Goal: Find specific page/section: Find specific page/section

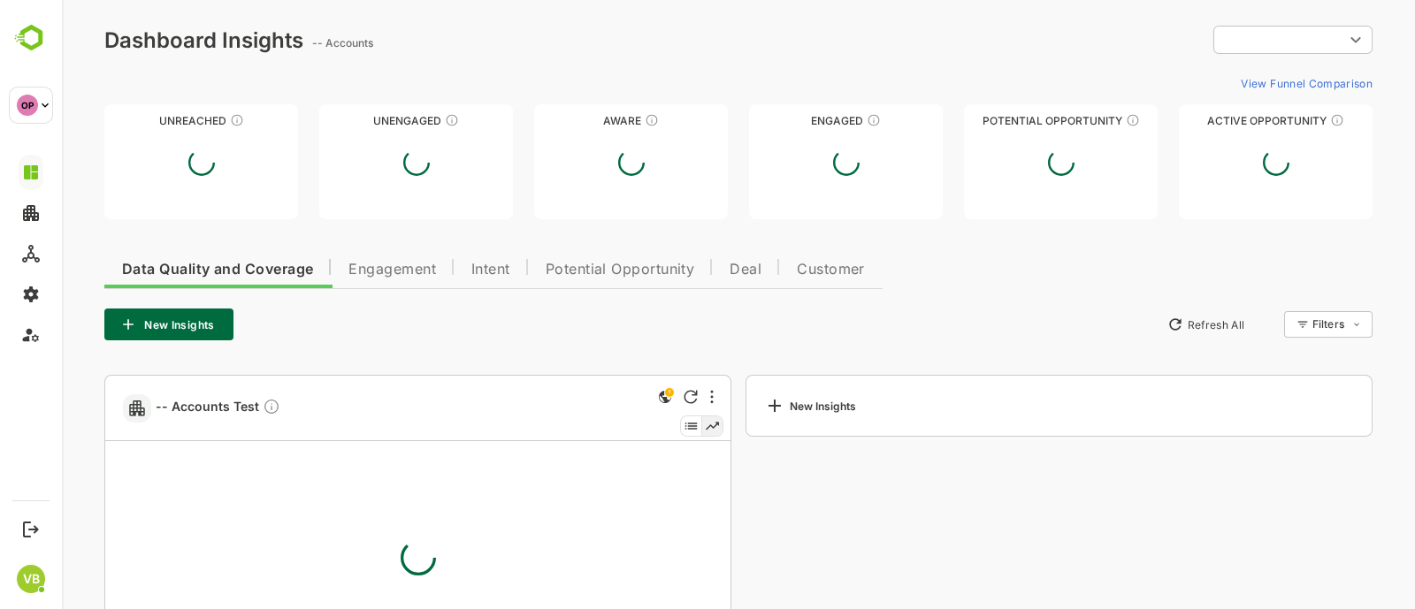
type input "**********"
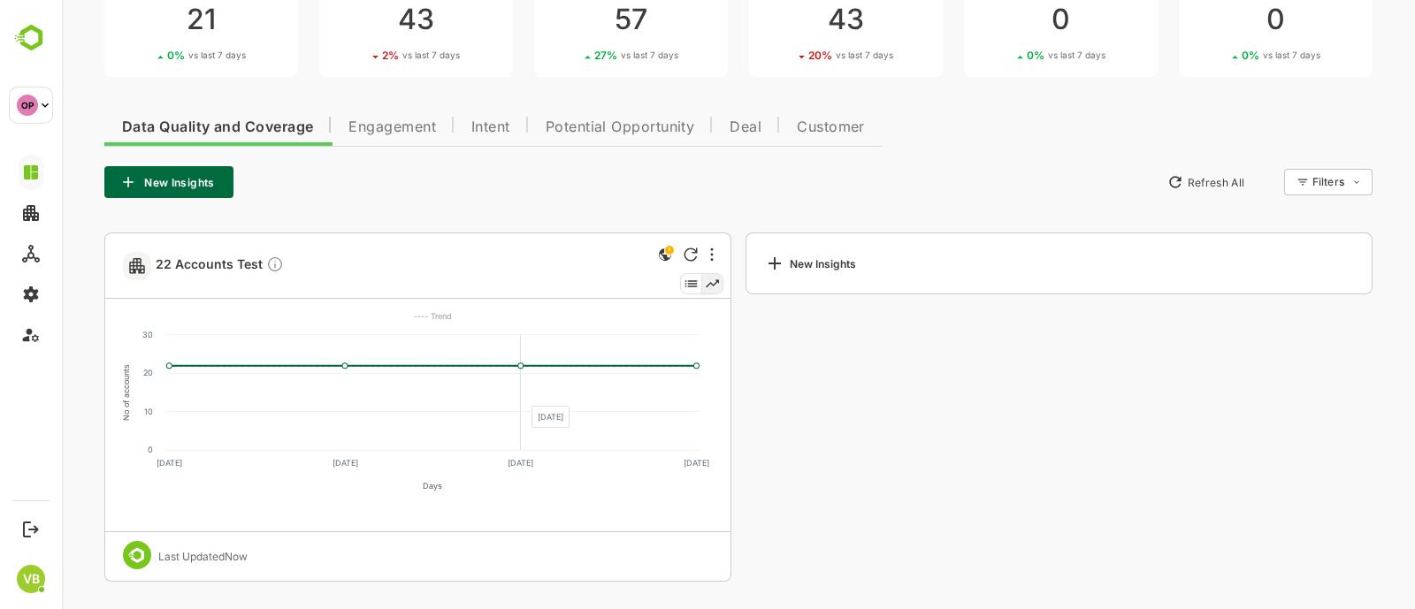
scroll to position [142, 0]
click at [366, 128] on span "Engagement" at bounding box center [392, 128] width 88 height 14
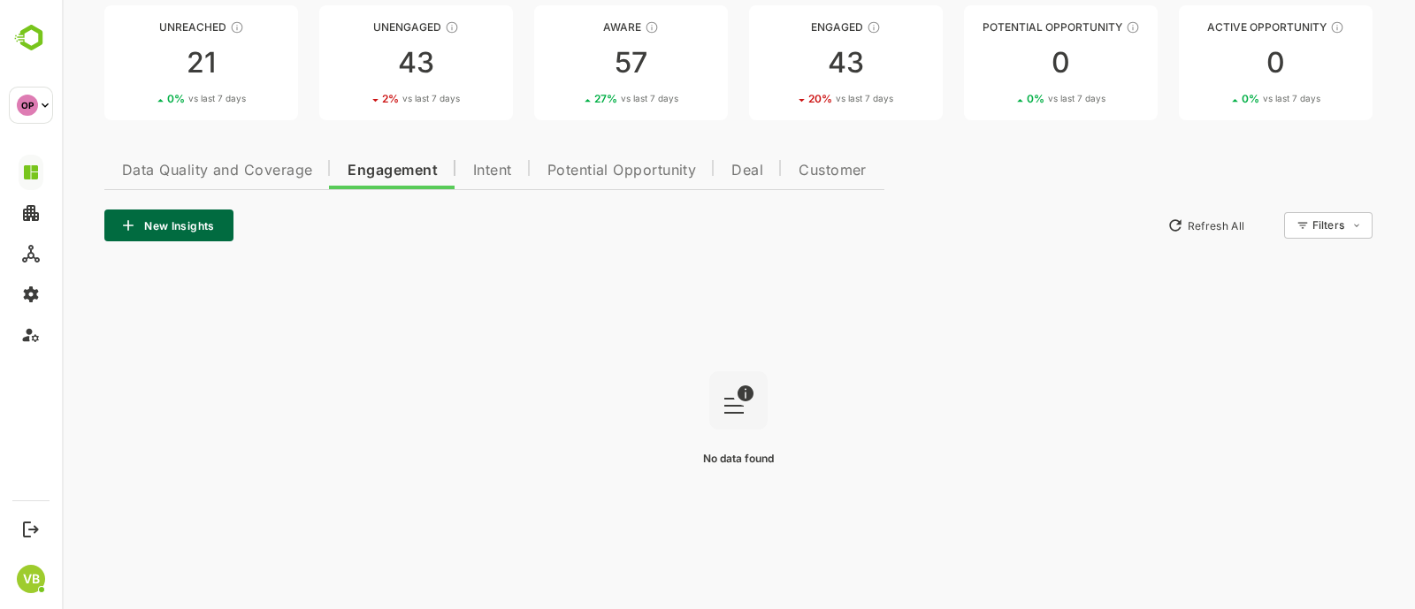
scroll to position [0, 0]
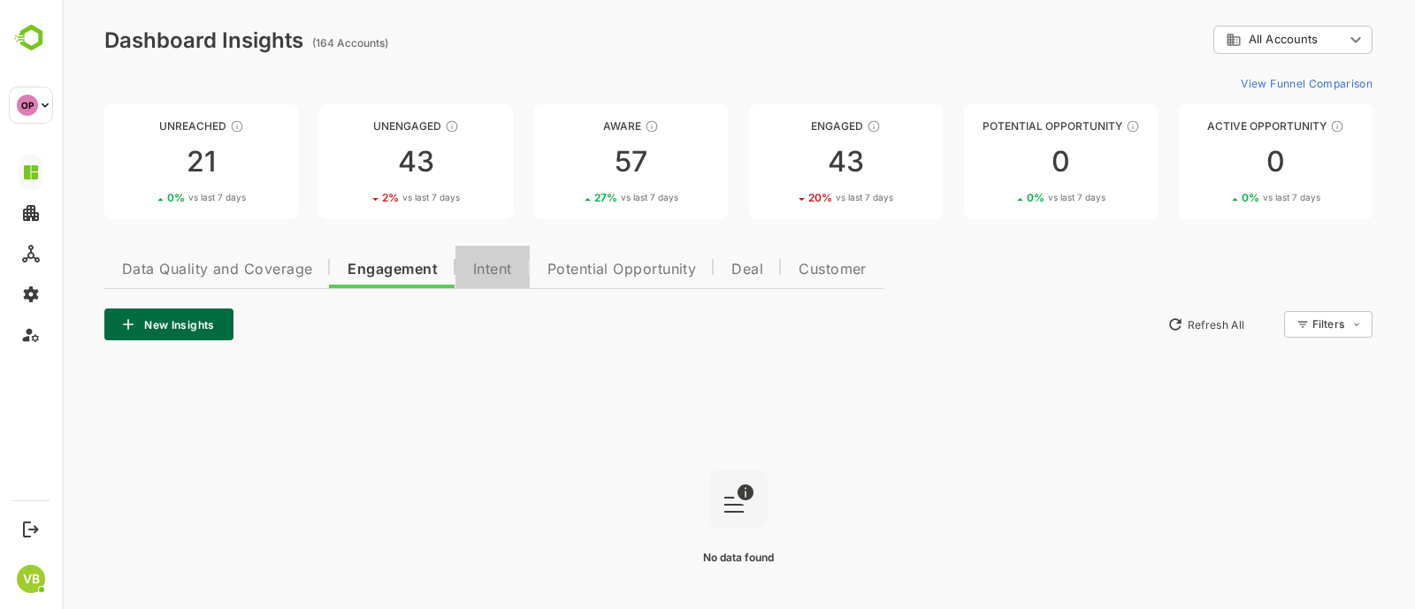
click at [481, 268] on span "Intent" at bounding box center [492, 270] width 39 height 14
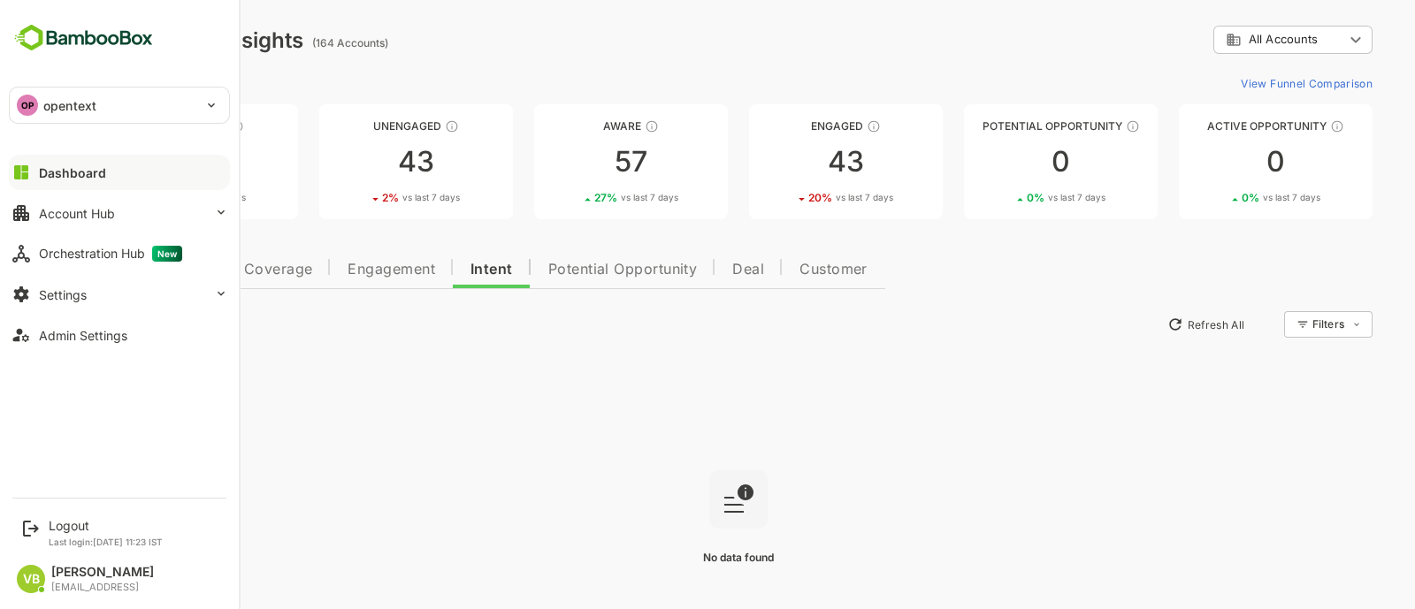
click at [88, 174] on div "Dashboard" at bounding box center [72, 172] width 67 height 15
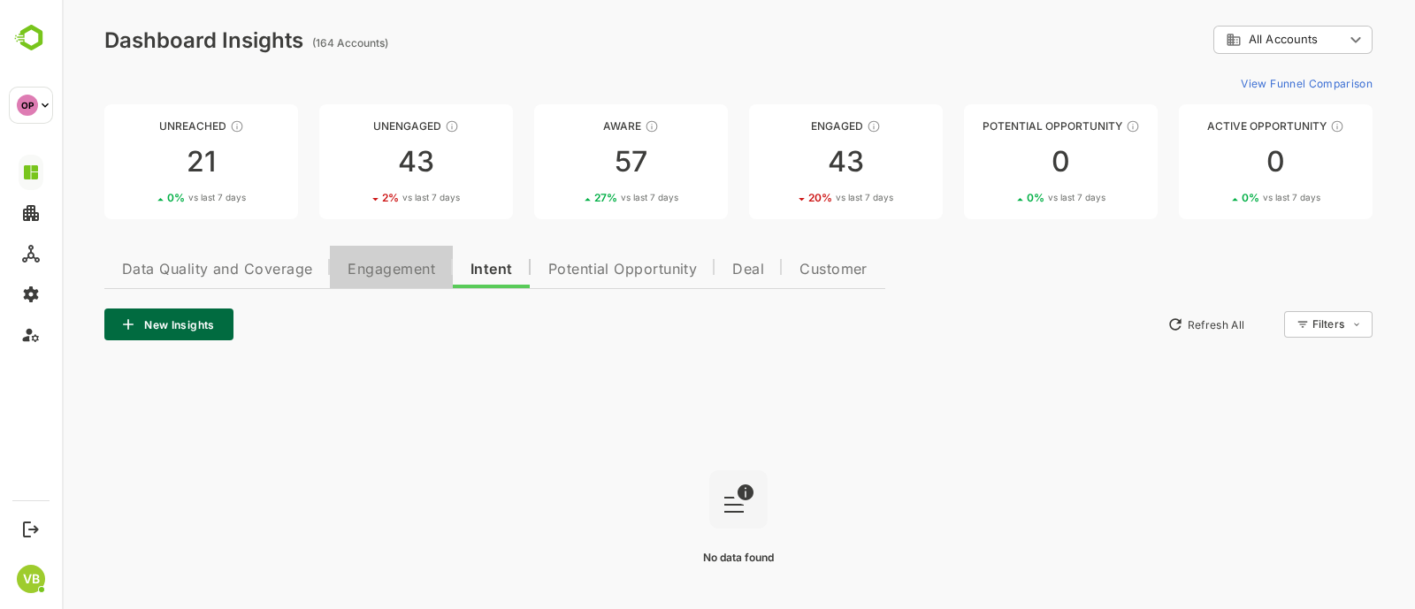
click at [393, 272] on span "Engagement" at bounding box center [392, 270] width 88 height 14
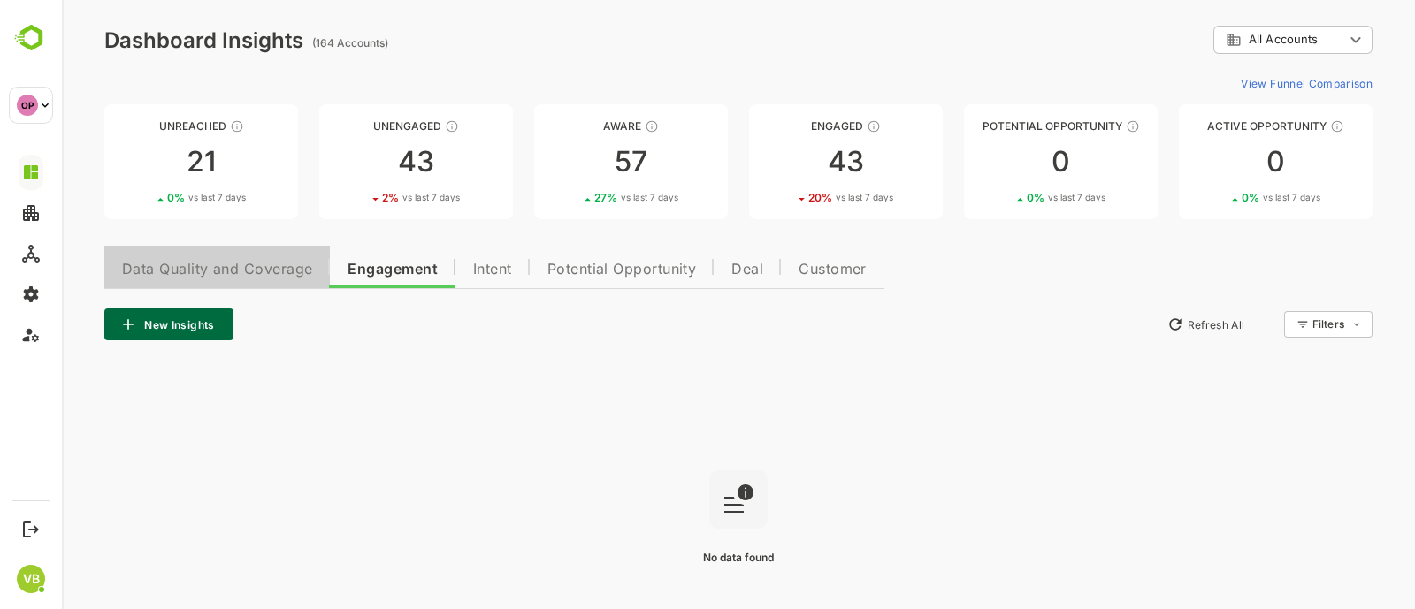
click at [251, 267] on span "Data Quality and Coverage" at bounding box center [217, 270] width 190 height 14
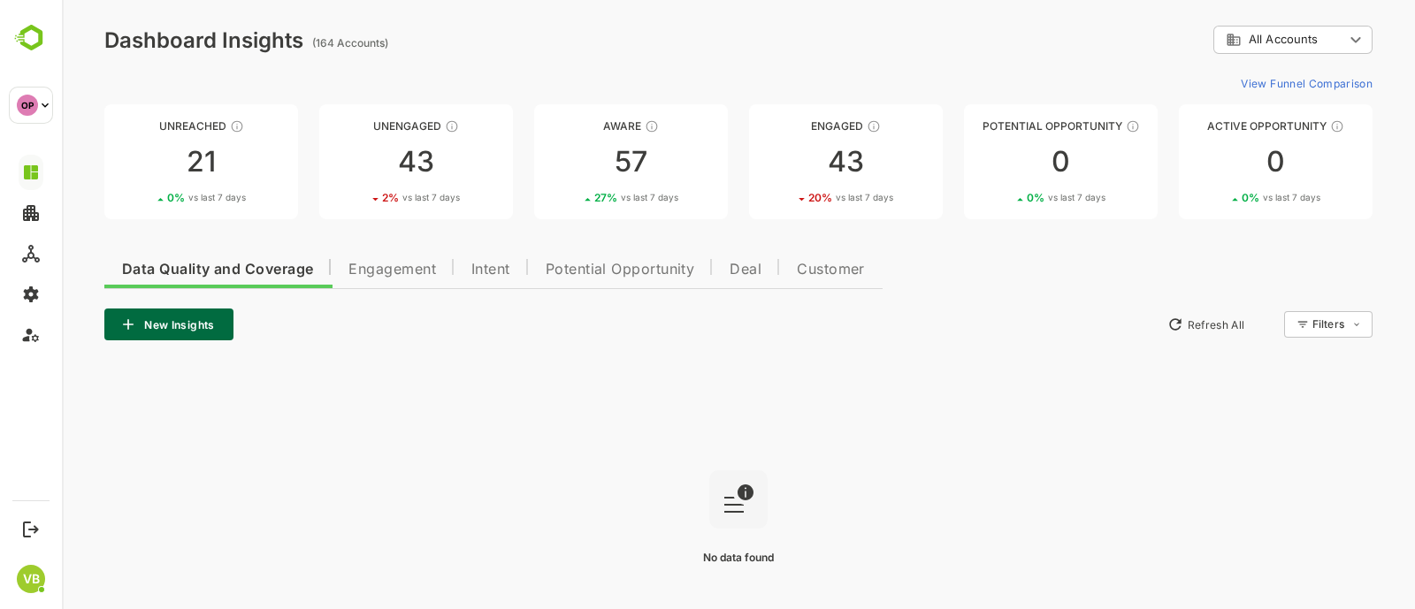
scroll to position [99, 0]
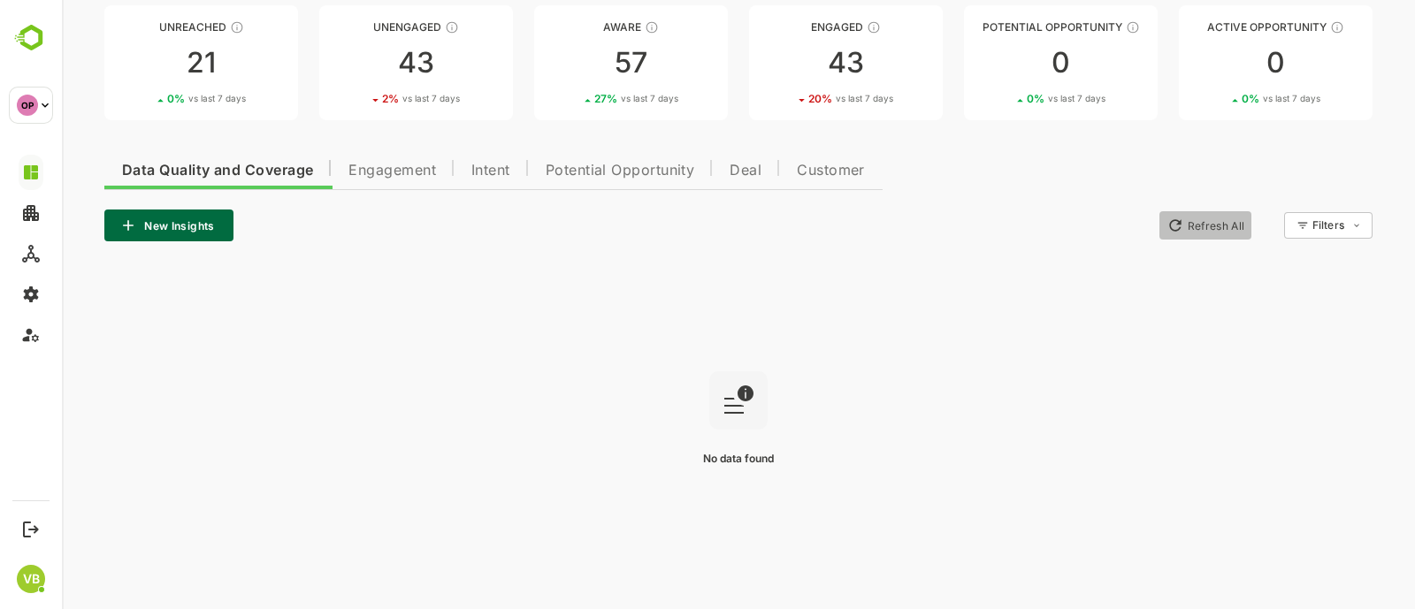
click at [1203, 224] on button "Refresh All" at bounding box center [1205, 225] width 93 height 28
click at [1317, 219] on body "**********" at bounding box center [738, 255] width 1353 height 709
click at [1066, 147] on div at bounding box center [738, 304] width 1353 height 609
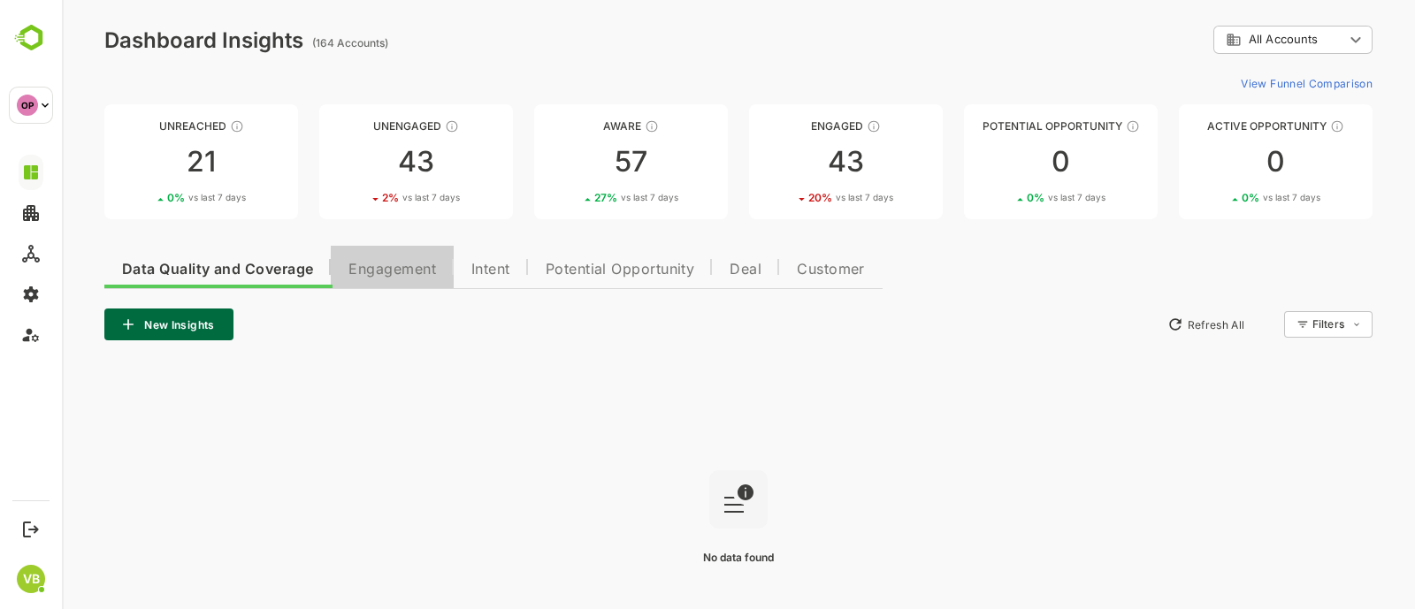
click at [396, 263] on span "Engagement" at bounding box center [392, 270] width 88 height 14
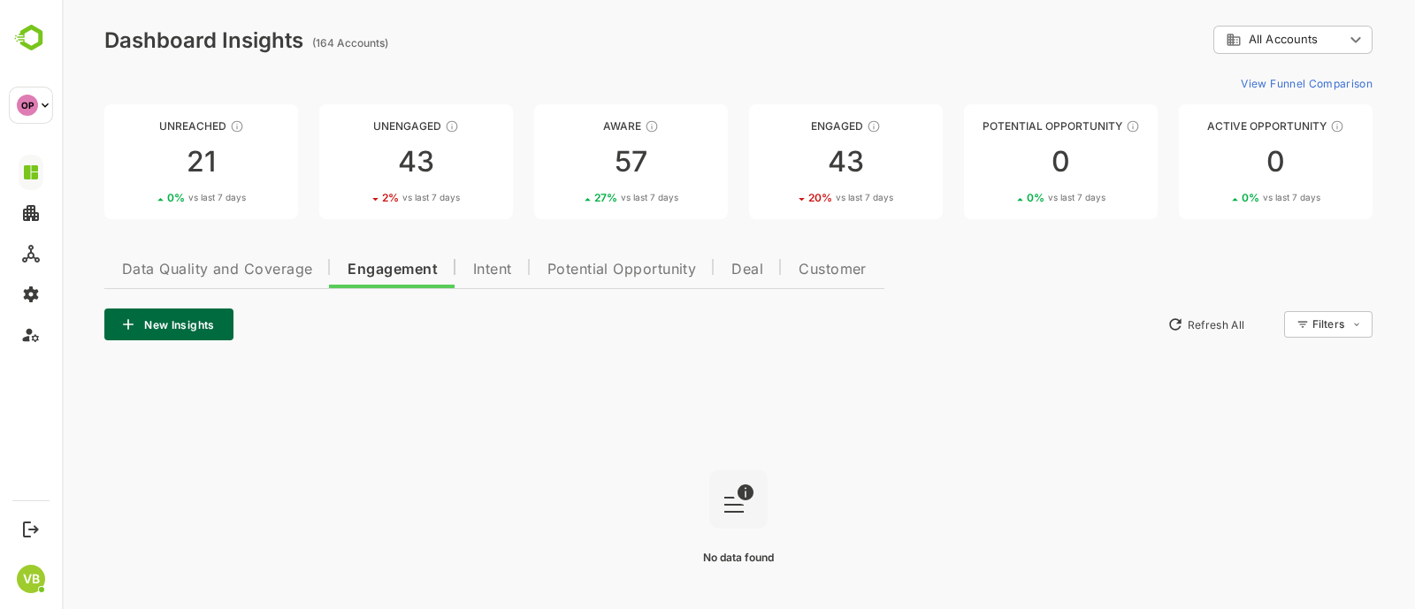
click at [224, 275] on span "Data Quality and Coverage" at bounding box center [217, 270] width 190 height 14
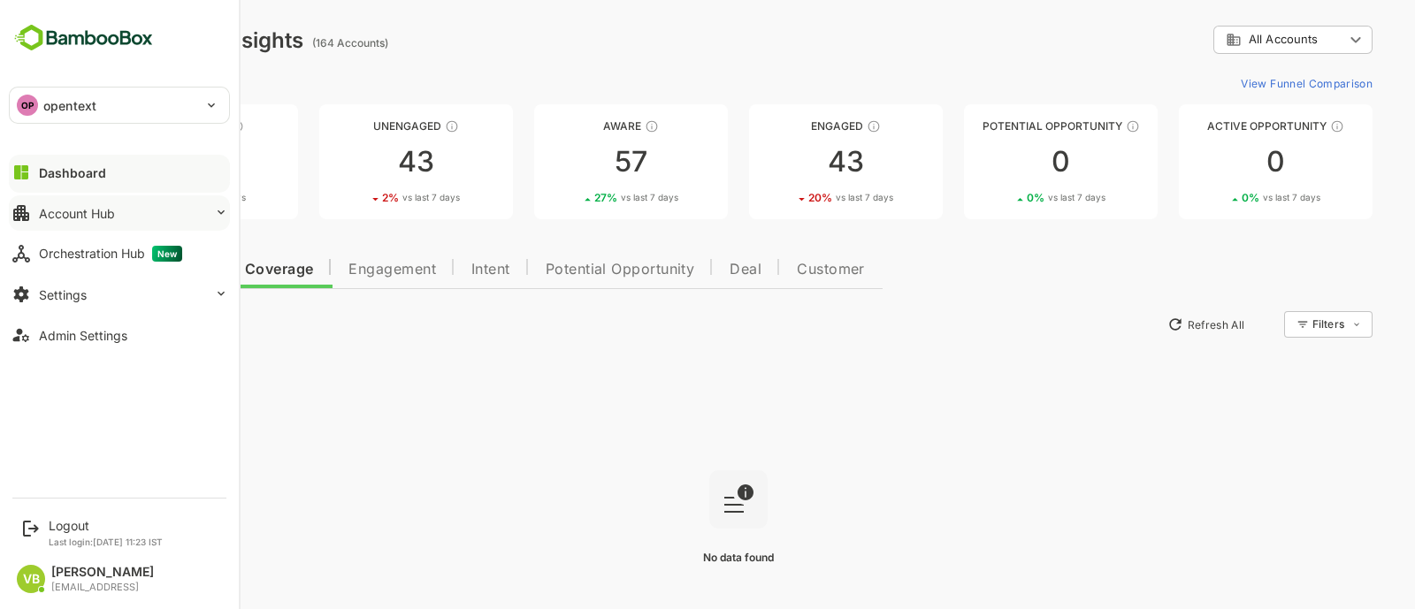
click at [88, 219] on div "Account Hub" at bounding box center [77, 213] width 76 height 15
click at [92, 175] on div "Dashboard" at bounding box center [72, 172] width 67 height 15
